Goal: Task Accomplishment & Management: Use online tool/utility

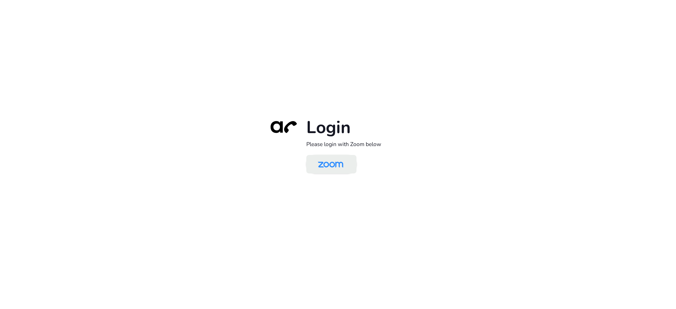
click at [324, 161] on img at bounding box center [330, 164] width 36 height 17
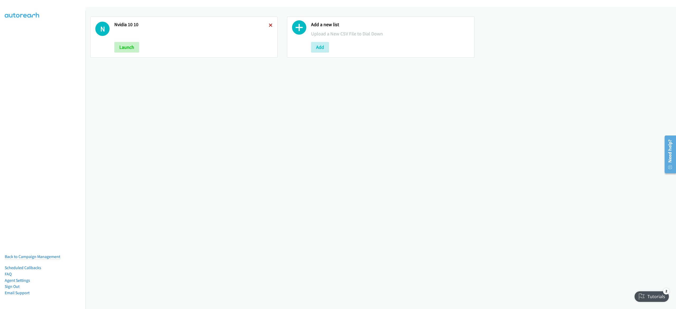
click at [269, 25] on icon at bounding box center [271, 26] width 4 height 4
click at [122, 45] on button "Add" at bounding box center [123, 47] width 18 height 11
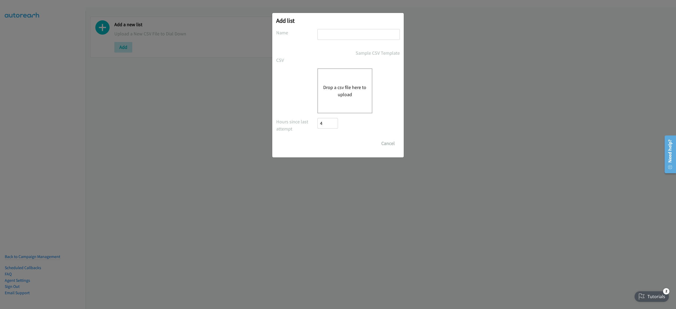
click at [326, 33] on input "text" at bounding box center [358, 34] width 82 height 11
type input "10-13"
click at [345, 103] on div "Drop a csv file here to upload" at bounding box center [344, 90] width 55 height 45
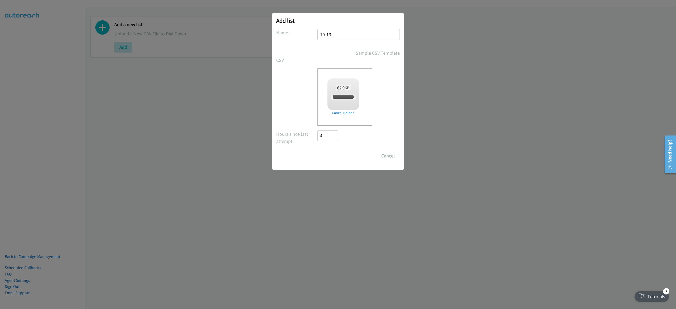
checkbox input "true"
click at [332, 150] on input "Save List" at bounding box center [331, 155] width 28 height 11
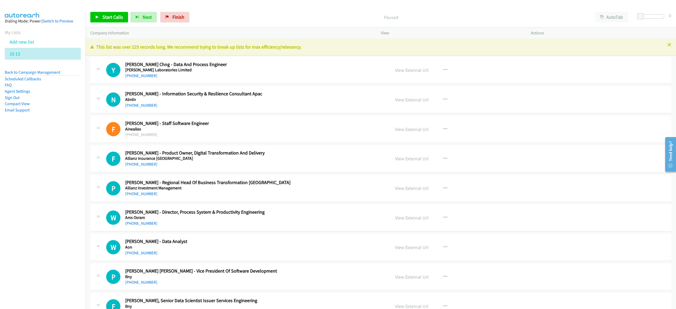
click at [35, 181] on nav "Dialing Mode: Power | Switch to Preview My Lists Add new list 10 13 Back to Cam…" at bounding box center [43, 165] width 86 height 309
click at [599, 13] on button "AutoTab" at bounding box center [611, 17] width 33 height 11
click at [106, 16] on span "Start Calls" at bounding box center [112, 17] width 21 height 6
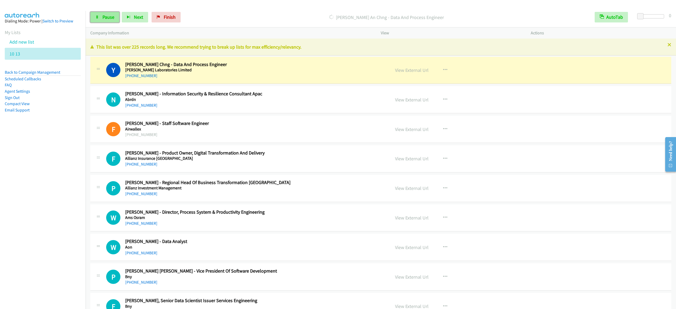
click at [105, 13] on link "Pause" at bounding box center [104, 17] width 29 height 11
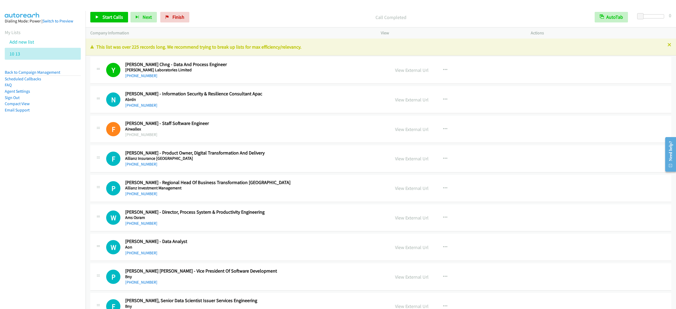
click at [283, 21] on div "Call Completed" at bounding box center [391, 17] width 398 height 11
click at [116, 17] on span "Start Calls" at bounding box center [112, 17] width 21 height 6
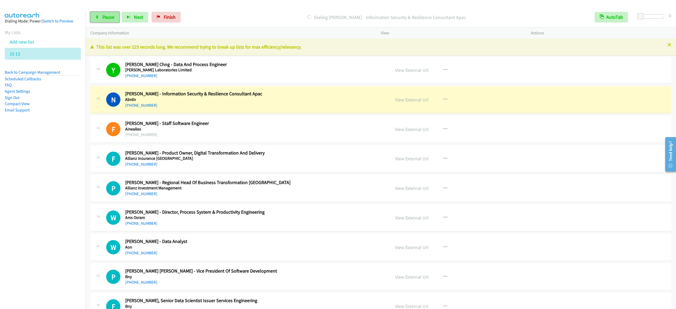
click at [95, 14] on link "Pause" at bounding box center [104, 17] width 29 height 11
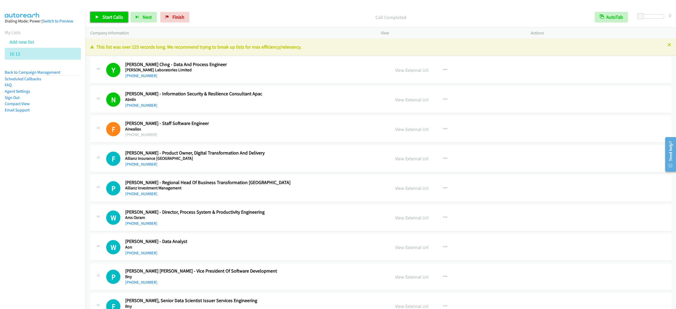
click at [106, 16] on span "Start Calls" at bounding box center [112, 17] width 21 height 6
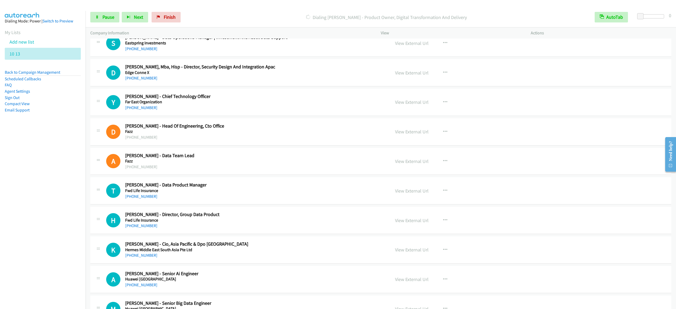
scroll to position [1478, 0]
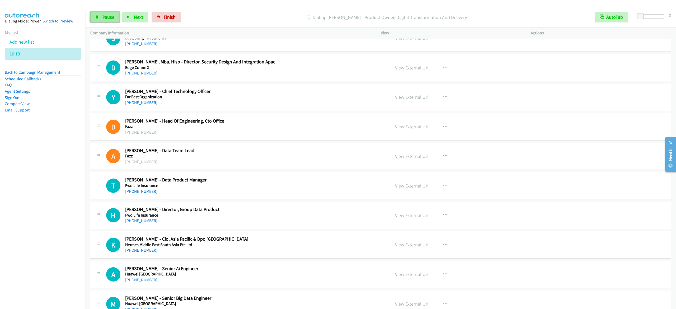
click at [100, 16] on link "Pause" at bounding box center [104, 17] width 29 height 11
click at [101, 19] on link "Start Calls" at bounding box center [109, 17] width 38 height 11
click at [104, 20] on span "Pause" at bounding box center [108, 17] width 12 height 6
click at [100, 16] on link "Start Calls" at bounding box center [109, 17] width 38 height 11
click at [91, 15] on link "Pause" at bounding box center [104, 17] width 29 height 11
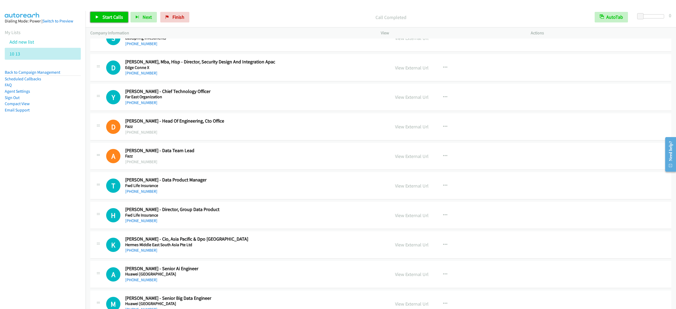
click at [112, 17] on span "Start Calls" at bounding box center [112, 17] width 21 height 6
click at [110, 18] on span "Pause" at bounding box center [108, 17] width 12 height 6
click at [97, 15] on link "Start Calls" at bounding box center [109, 17] width 38 height 11
click at [305, 14] on p "[PERSON_NAME] Sv - Senior Vice President Data Services" at bounding box center [386, 17] width 397 height 7
click at [93, 23] on div "Start Calls Pause Next Finish [PERSON_NAME] - Senior Vice President Data Servic…" at bounding box center [381, 17] width 590 height 20
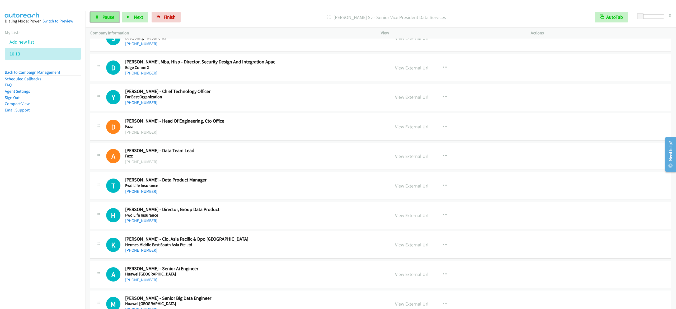
click at [95, 21] on link "Pause" at bounding box center [104, 17] width 29 height 11
click at [124, 14] on link "Start Calls" at bounding box center [109, 17] width 38 height 11
click at [103, 15] on span "Pause" at bounding box center [108, 17] width 12 height 6
click at [124, 18] on link "Start Calls" at bounding box center [109, 17] width 38 height 11
click at [96, 18] on icon at bounding box center [97, 18] width 4 height 4
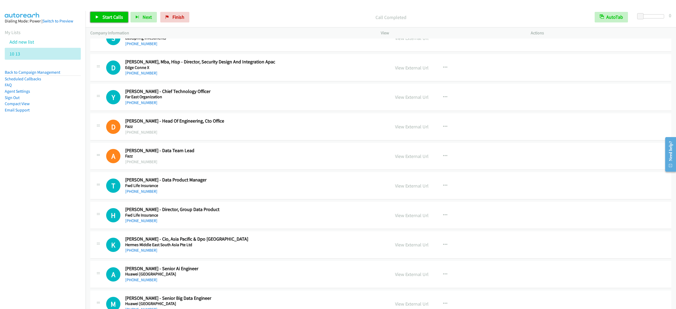
click at [100, 16] on link "Start Calls" at bounding box center [109, 17] width 38 height 11
click at [103, 17] on span "Pause" at bounding box center [108, 17] width 12 height 6
click at [111, 18] on span "Start Calls" at bounding box center [112, 17] width 21 height 6
click at [106, 18] on span "Pause" at bounding box center [108, 17] width 12 height 6
click at [95, 19] on icon at bounding box center [97, 18] width 4 height 4
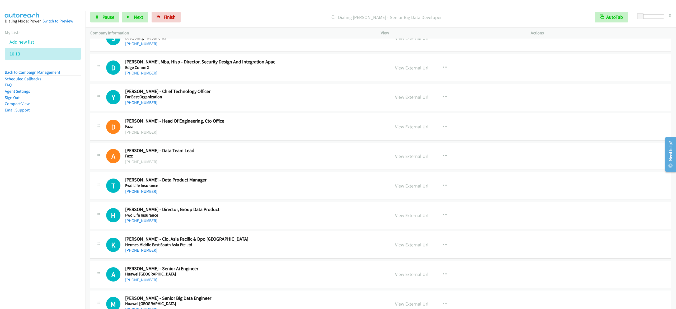
drag, startPoint x: 229, startPoint y: 8, endPoint x: 243, endPoint y: 13, distance: 15.0
click at [229, 8] on div "Start Calls Pause Next Finish Dialing [PERSON_NAME] - Senior Big Data Developer…" at bounding box center [381, 17] width 590 height 20
click at [108, 15] on span "Pause" at bounding box center [108, 17] width 12 height 6
click at [96, 17] on icon at bounding box center [97, 18] width 4 height 4
click at [107, 13] on link "Pause" at bounding box center [104, 17] width 29 height 11
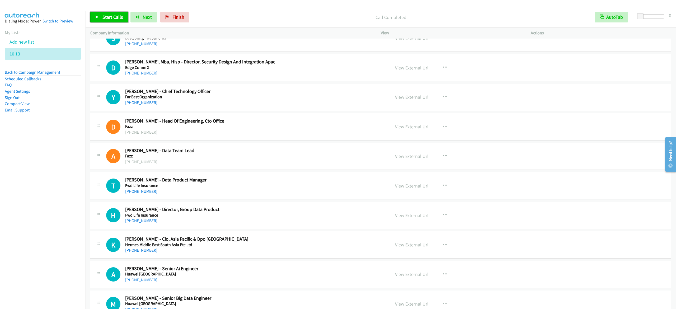
click at [119, 13] on link "Start Calls" at bounding box center [109, 17] width 38 height 11
click at [107, 20] on link "Pause" at bounding box center [104, 17] width 29 height 11
click at [116, 12] on link "Start Calls" at bounding box center [109, 17] width 38 height 11
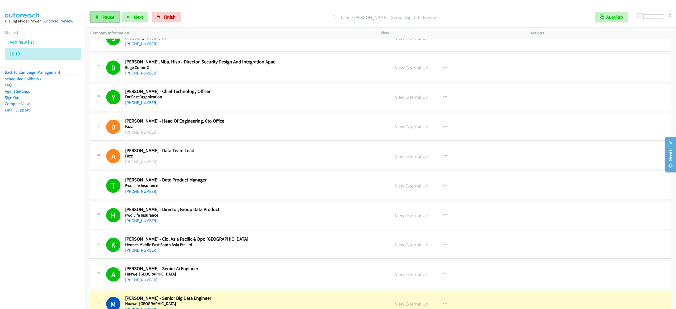
click at [98, 16] on icon at bounding box center [97, 18] width 4 height 4
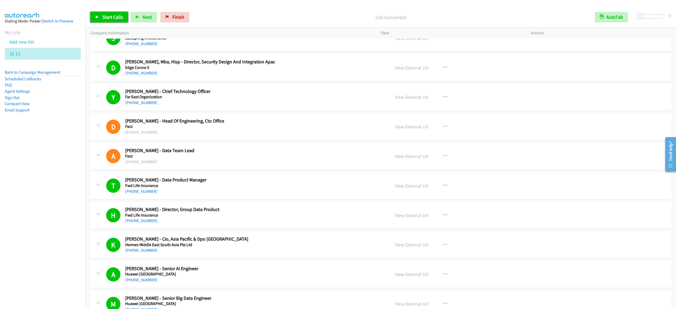
click at [94, 12] on link "Start Calls" at bounding box center [109, 17] width 38 height 11
click at [106, 14] on span "Pause" at bounding box center [108, 17] width 12 height 6
click at [117, 15] on span "Start Calls" at bounding box center [112, 17] width 21 height 6
click at [110, 22] on link "Pause" at bounding box center [104, 17] width 29 height 11
click at [115, 14] on link "Start Calls" at bounding box center [109, 17] width 38 height 11
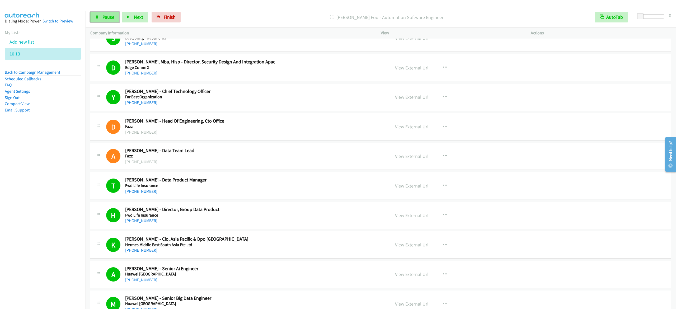
click at [112, 18] on span "Pause" at bounding box center [108, 17] width 12 height 6
click at [117, 16] on span "Start Calls" at bounding box center [112, 17] width 21 height 6
click at [113, 15] on span "Pause" at bounding box center [108, 17] width 12 height 6
click at [109, 13] on link "Start Calls" at bounding box center [109, 17] width 38 height 11
click at [112, 22] on link "Pause" at bounding box center [104, 17] width 29 height 11
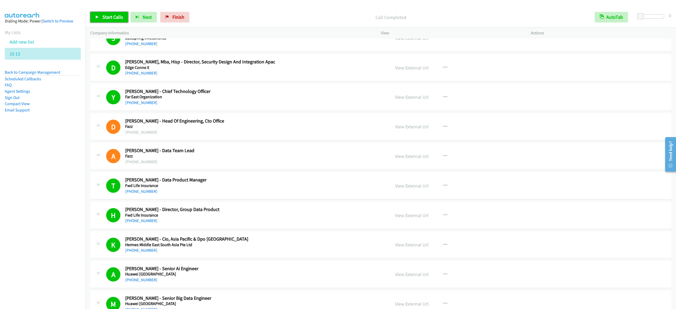
click at [106, 13] on link "Start Calls" at bounding box center [109, 17] width 38 height 11
click at [108, 13] on link "Pause" at bounding box center [104, 17] width 29 height 11
click at [116, 18] on span "Start Calls" at bounding box center [112, 17] width 21 height 6
click at [102, 20] on span "Pause" at bounding box center [108, 17] width 12 height 6
click at [102, 21] on link "Start Calls" at bounding box center [109, 17] width 38 height 11
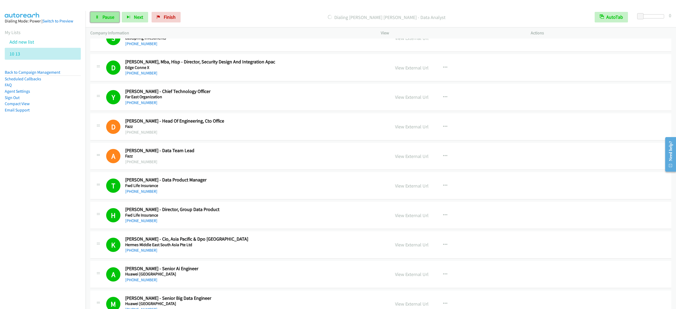
click at [104, 12] on link "Pause" at bounding box center [104, 17] width 29 height 11
click at [116, 17] on span "Start Calls" at bounding box center [112, 17] width 21 height 6
click at [104, 17] on span "Pause" at bounding box center [108, 17] width 12 height 6
click at [117, 20] on link "Start Calls" at bounding box center [109, 17] width 38 height 11
click at [111, 17] on span "Pause" at bounding box center [108, 17] width 12 height 6
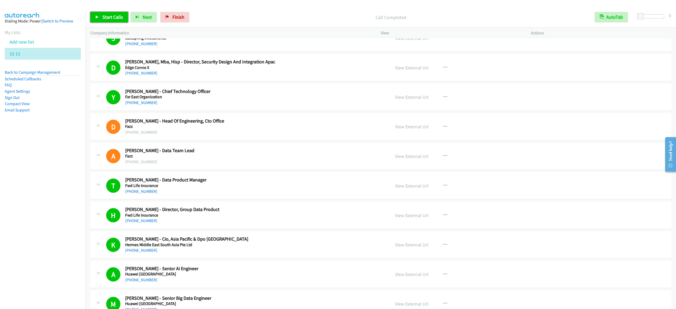
click at [103, 16] on span "Start Calls" at bounding box center [112, 17] width 21 height 6
click at [92, 20] on link "Pause" at bounding box center [104, 17] width 29 height 11
click at [112, 16] on span "Start Calls" at bounding box center [112, 17] width 21 height 6
click at [106, 18] on span "Pause" at bounding box center [108, 17] width 12 height 6
click at [122, 14] on link "Start Calls" at bounding box center [109, 17] width 38 height 11
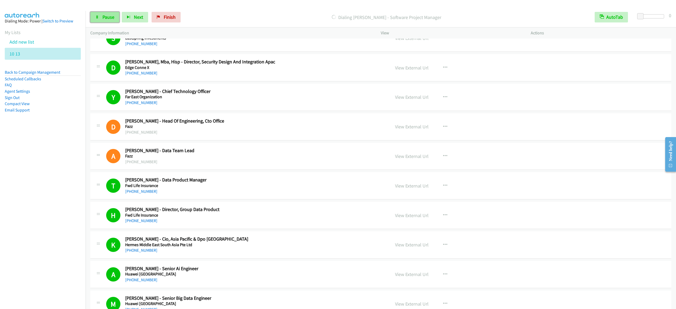
click at [110, 18] on span "Pause" at bounding box center [108, 17] width 12 height 6
click at [117, 15] on span "Start Calls" at bounding box center [112, 17] width 21 height 6
drag, startPoint x: 97, startPoint y: 16, endPoint x: 109, endPoint y: 20, distance: 13.3
click at [97, 16] on icon at bounding box center [97, 18] width 4 height 4
click at [113, 12] on link "Start Calls" at bounding box center [109, 17] width 38 height 11
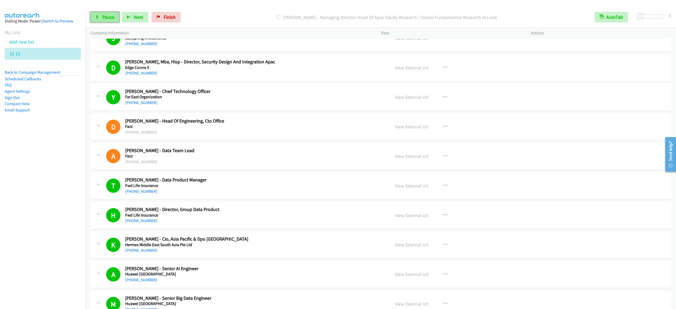
click at [109, 18] on span "Pause" at bounding box center [108, 17] width 12 height 6
click at [101, 13] on link "Start Calls" at bounding box center [109, 17] width 38 height 11
click at [101, 13] on link "Pause" at bounding box center [104, 17] width 29 height 11
